Goal: Task Accomplishment & Management: Use online tool/utility

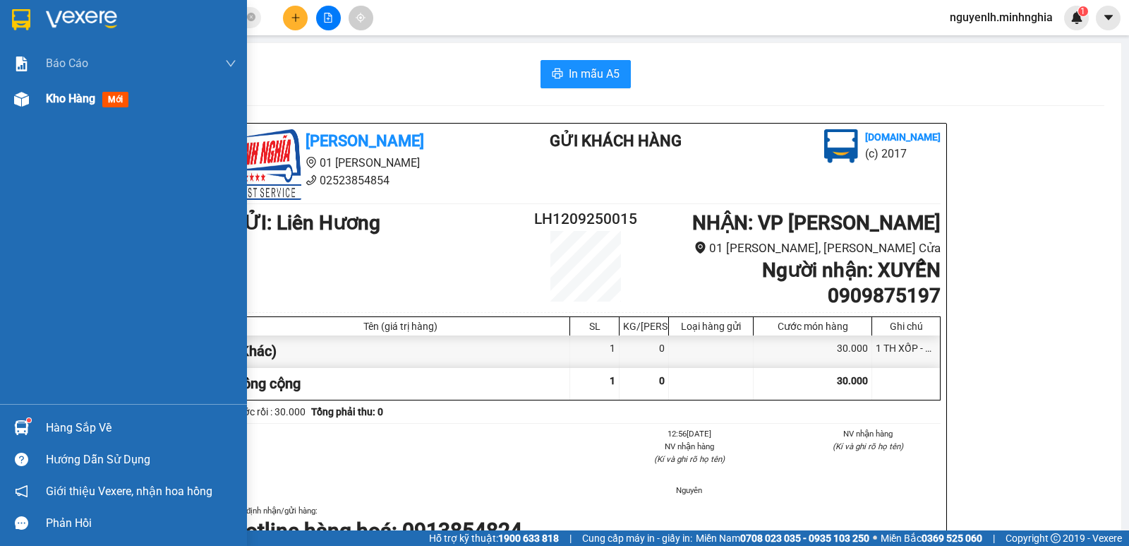
click at [25, 103] on img at bounding box center [21, 99] width 15 height 15
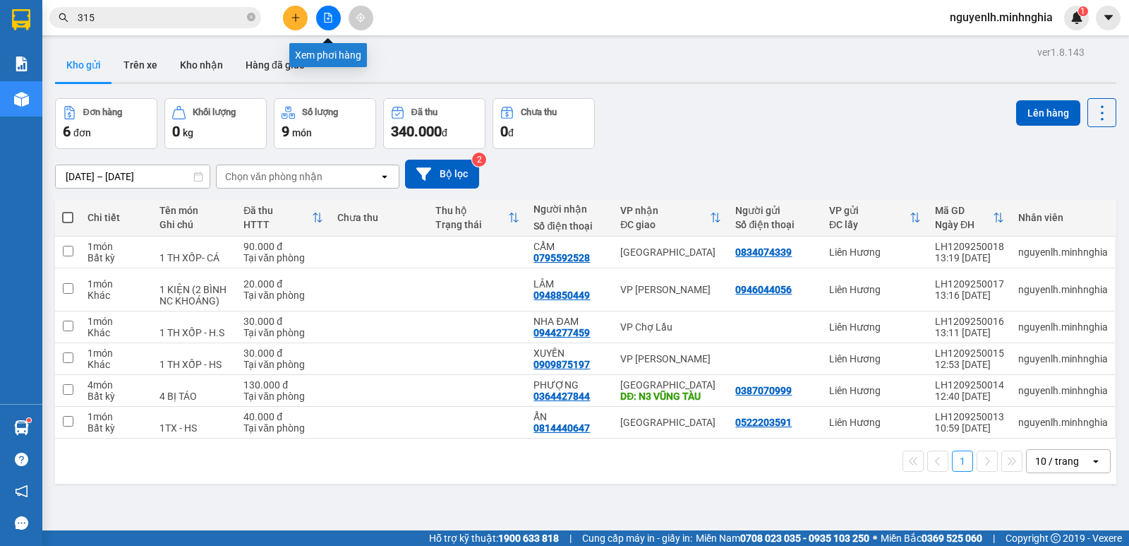
click at [333, 22] on button at bounding box center [328, 18] width 25 height 25
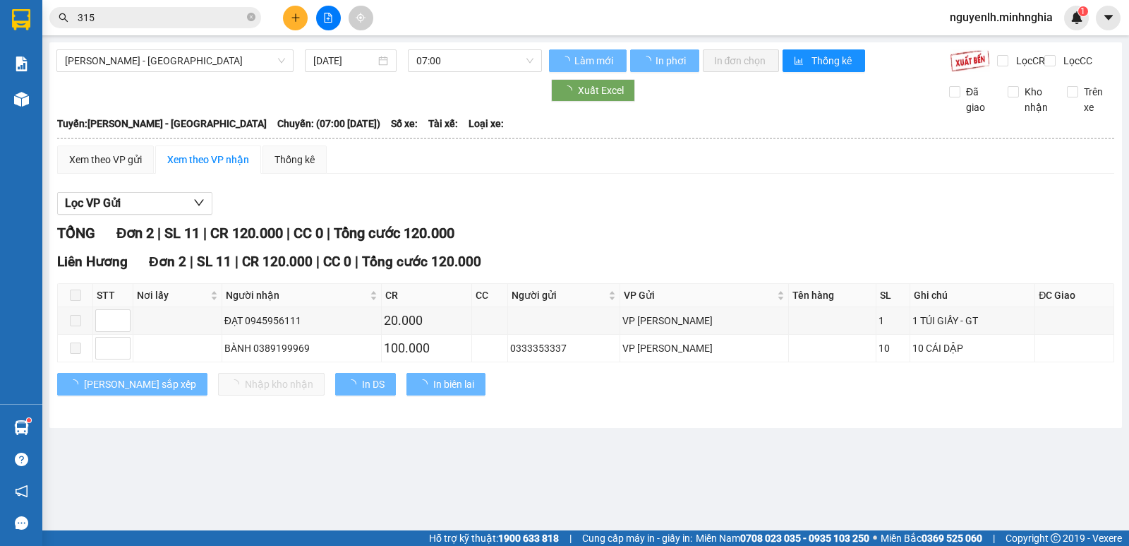
click at [161, 55] on span "[PERSON_NAME] - [GEOGRAPHIC_DATA]" at bounding box center [175, 60] width 220 height 21
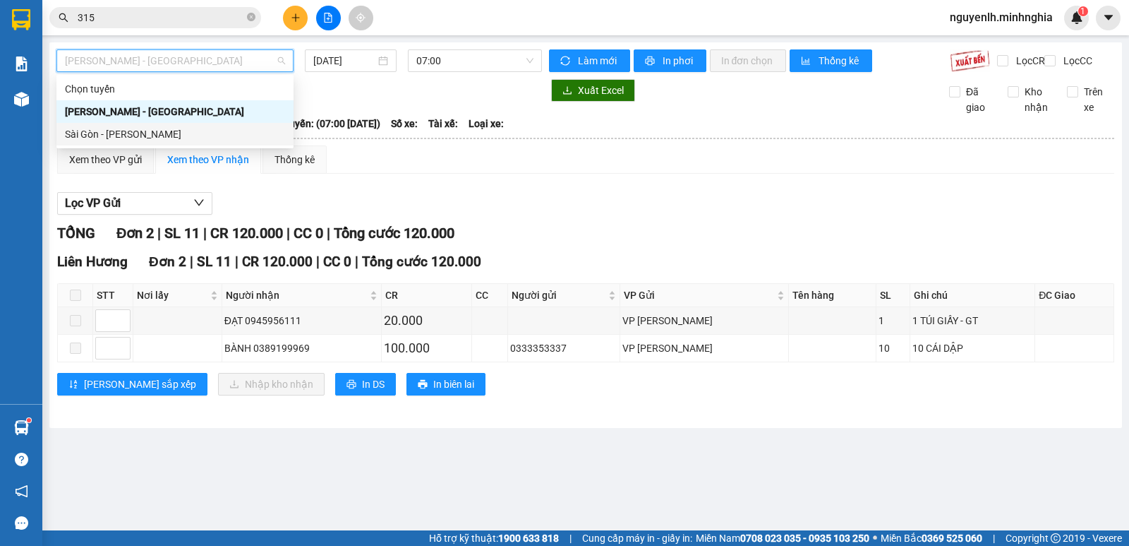
click at [143, 134] on div "Sài Gòn - [PERSON_NAME]" at bounding box center [175, 134] width 220 height 16
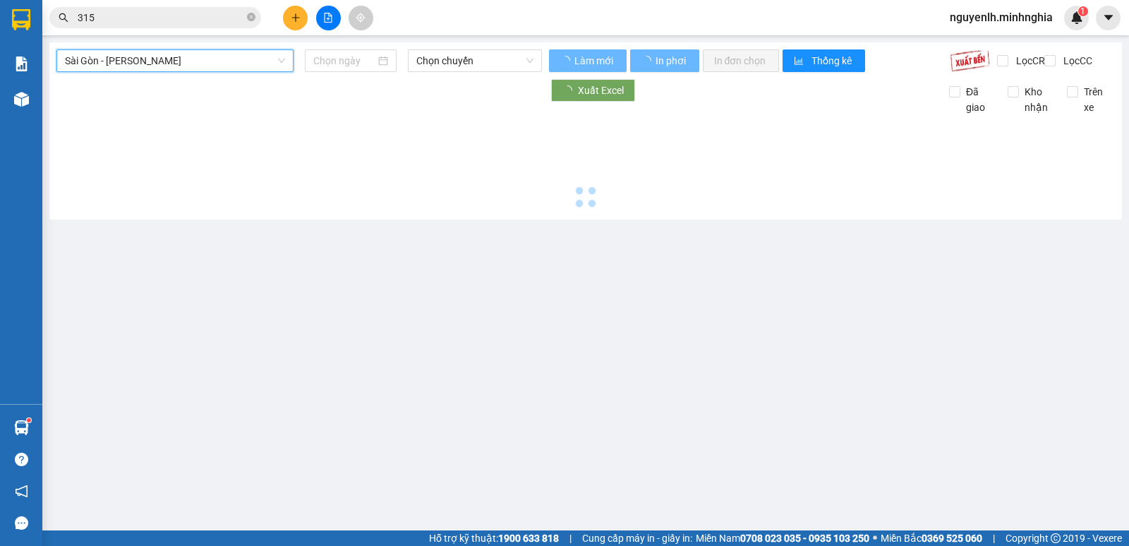
type input "[DATE]"
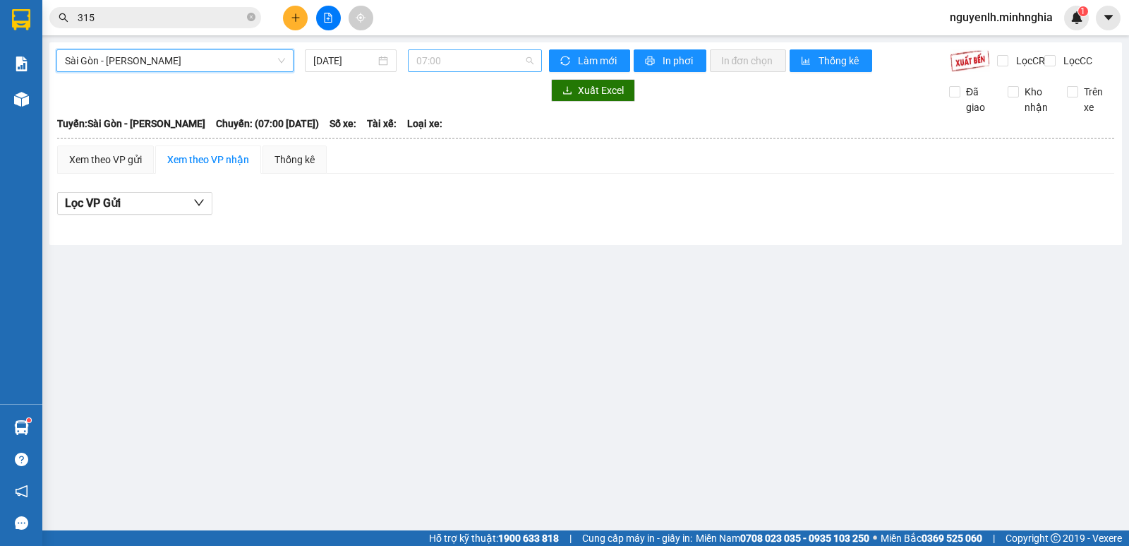
click at [452, 70] on span "07:00" at bounding box center [474, 60] width 116 height 21
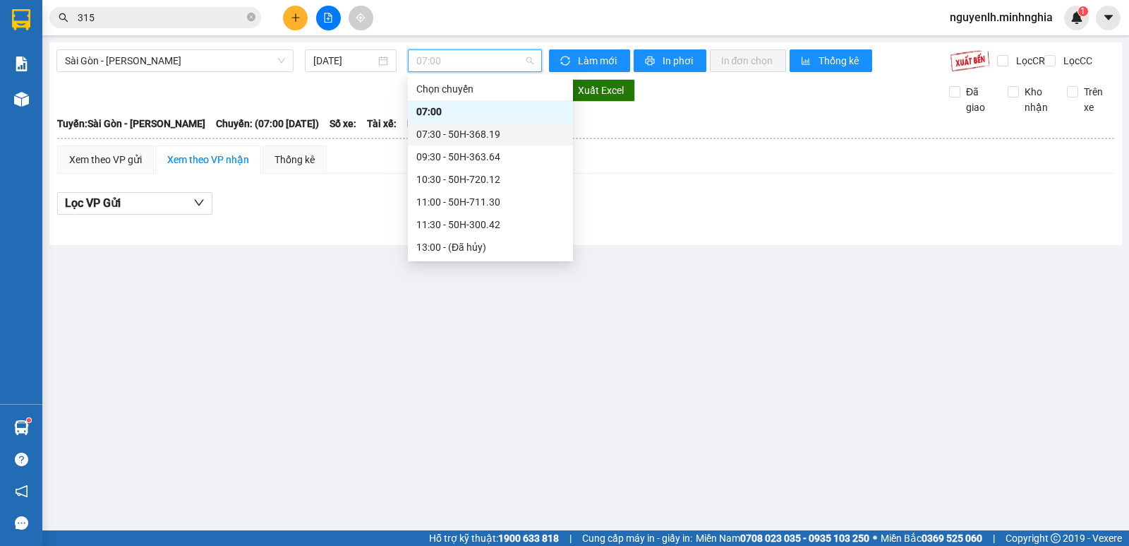
click at [484, 137] on div "07:30 - 50H-368.19" at bounding box center [490, 134] width 148 height 16
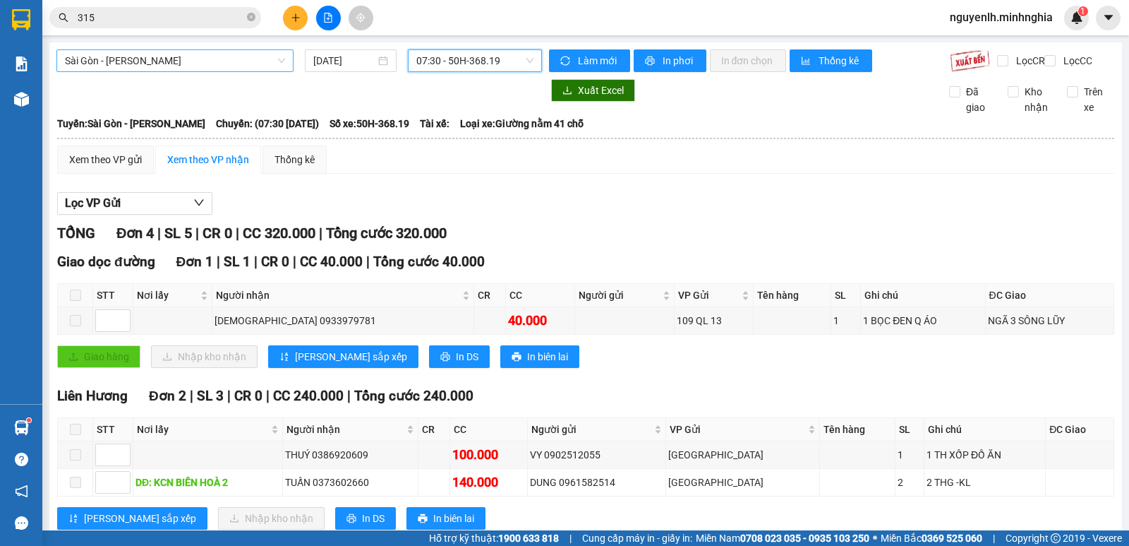
click at [204, 52] on span "Sài Gòn - [PERSON_NAME]" at bounding box center [175, 60] width 220 height 21
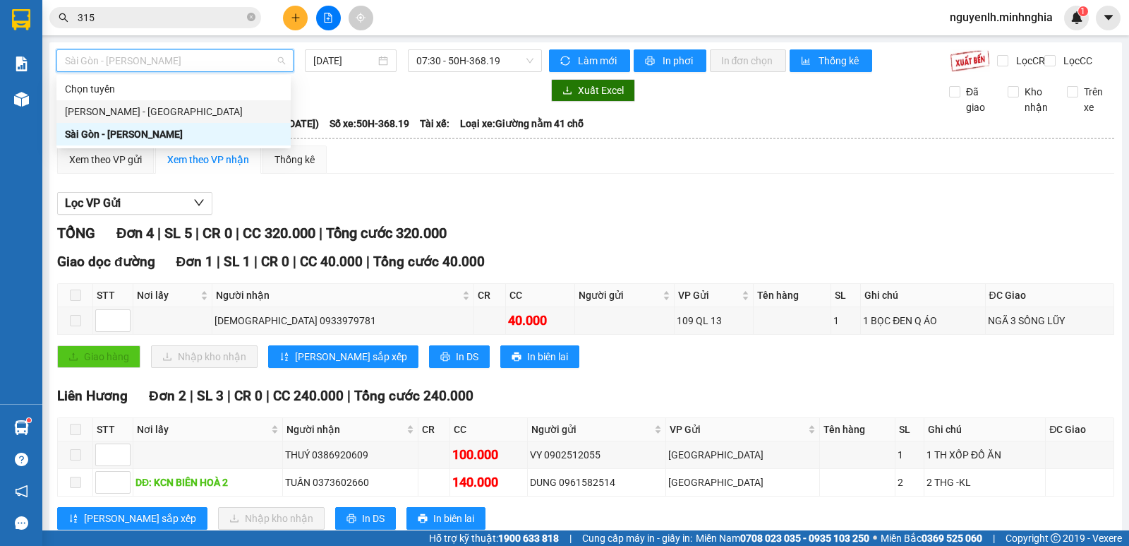
click at [175, 107] on div "[PERSON_NAME] - [GEOGRAPHIC_DATA]" at bounding box center [173, 112] width 217 height 16
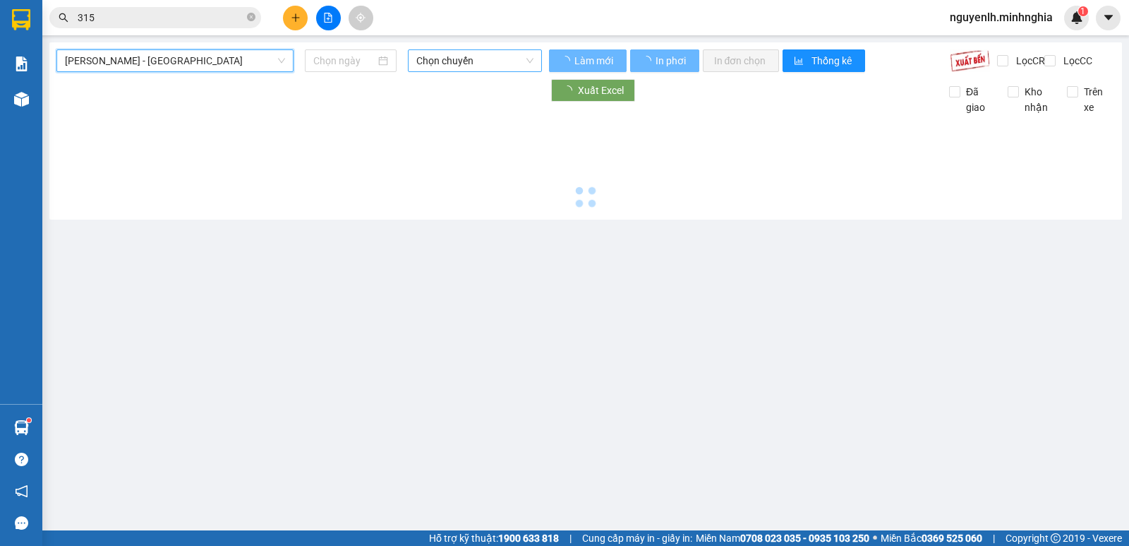
type input "[DATE]"
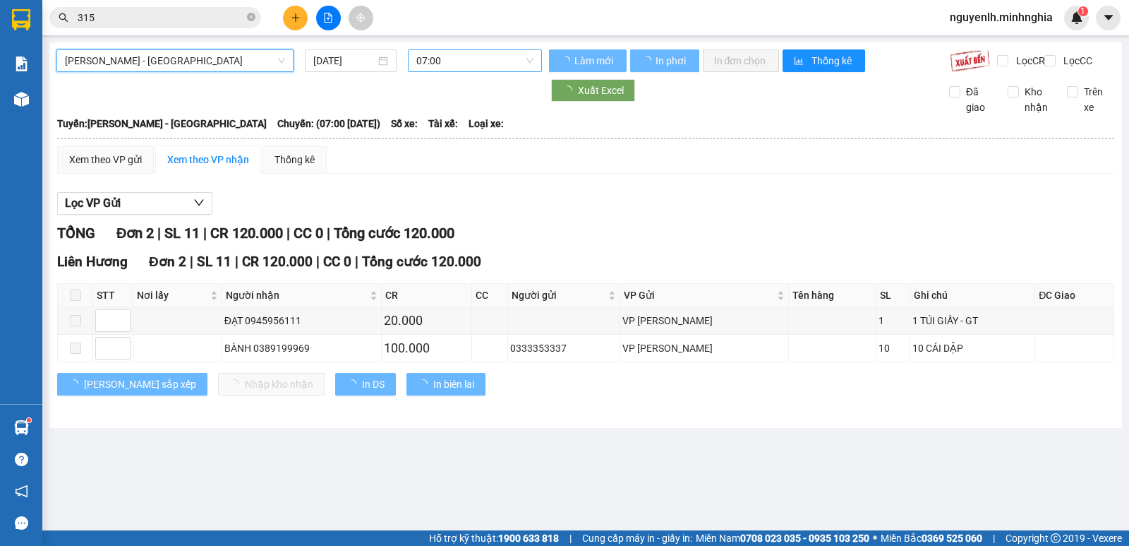
click at [464, 64] on span "07:00" at bounding box center [474, 60] width 116 height 21
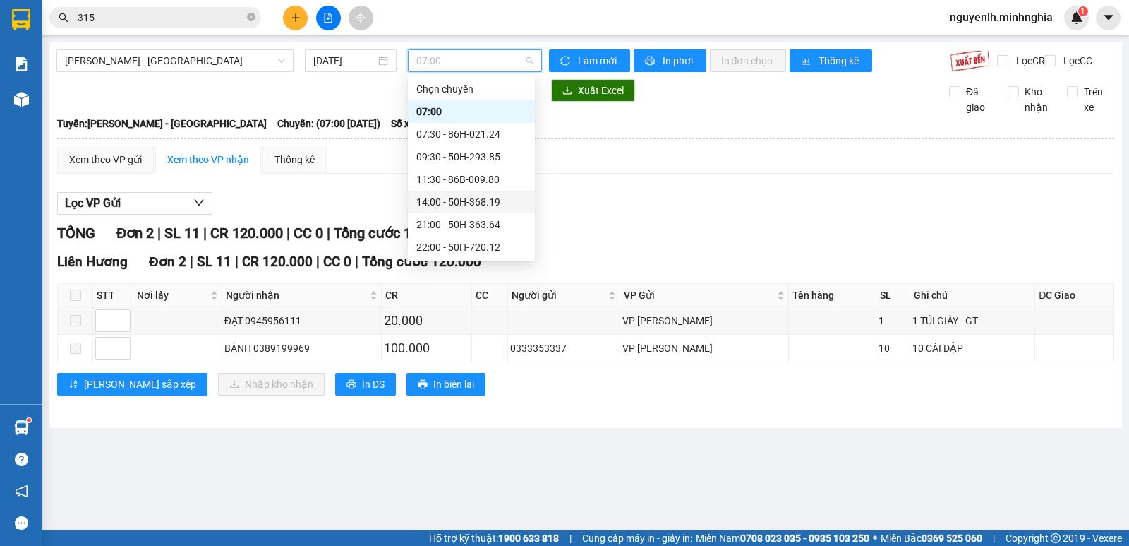
click at [486, 204] on div "14:00 - 50H-368.19" at bounding box center [471, 202] width 110 height 16
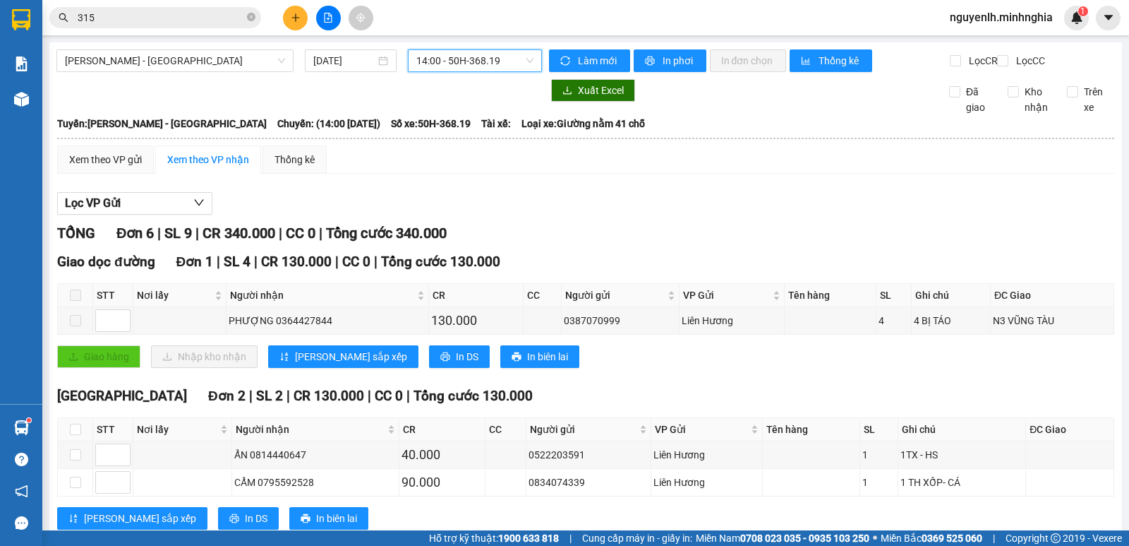
scroll to position [141, 0]
